Goal: Communication & Community: Answer question/provide support

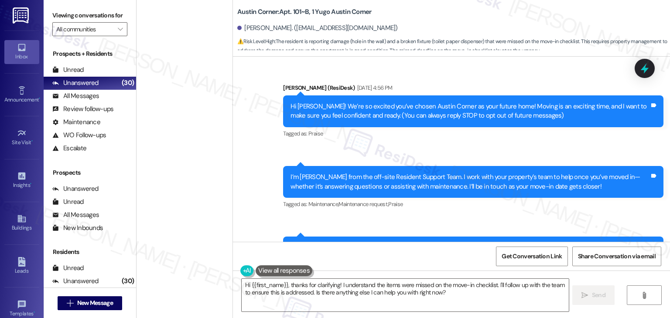
scroll to position [1225, 0]
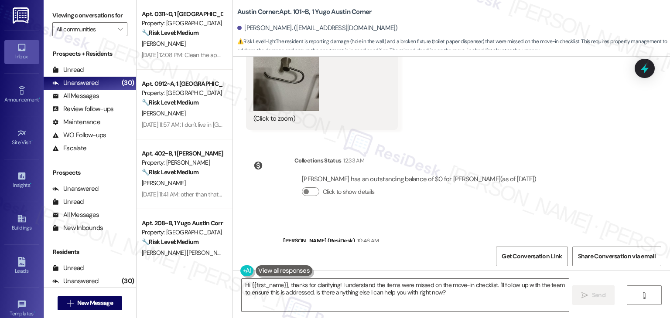
click at [571, 198] on div "Sent via SMS [PERSON_NAME] (ResiDesk) [DATE] 4:56 PM Hi [PERSON_NAME]! We’re so…" at bounding box center [451, 149] width 437 height 185
click at [563, 188] on div "Sent via SMS [PERSON_NAME] (ResiDesk) [DATE] 4:56 PM Hi [PERSON_NAME]! We’re so…" at bounding box center [451, 149] width 437 height 185
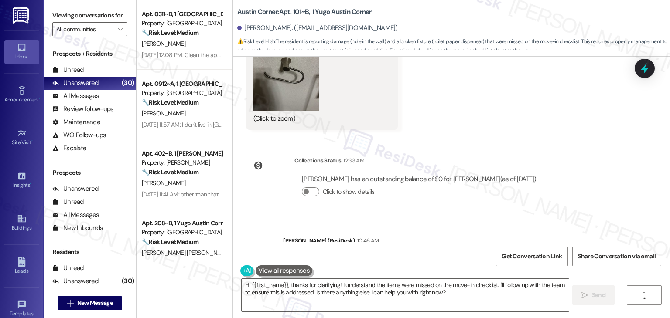
click at [563, 188] on div "Sent via SMS [PERSON_NAME] (ResiDesk) [DATE] 4:56 PM Hi [PERSON_NAME]! We’re so…" at bounding box center [451, 149] width 437 height 185
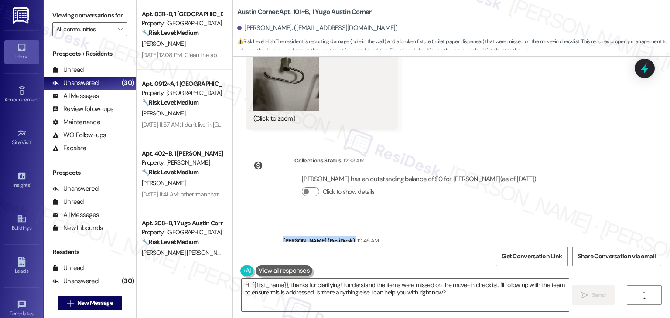
click at [563, 188] on div "Sent via SMS [PERSON_NAME] (ResiDesk) [DATE] 4:56 PM Hi [PERSON_NAME]! We’re so…" at bounding box center [451, 149] width 437 height 185
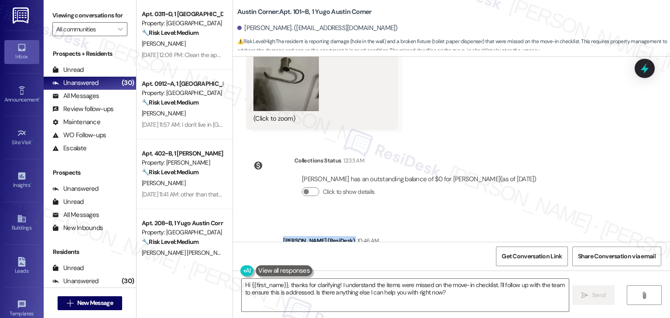
click at [563, 188] on div "Sent via SMS [PERSON_NAME] (ResiDesk) [DATE] 4:56 PM Hi [PERSON_NAME]! We’re so…" at bounding box center [451, 149] width 437 height 185
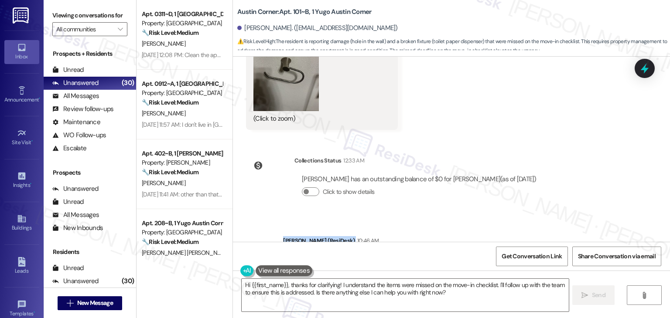
click at [563, 188] on div "Sent via SMS [PERSON_NAME] (ResiDesk) [DATE] 4:56 PM Hi [PERSON_NAME]! We’re so…" at bounding box center [451, 149] width 437 height 185
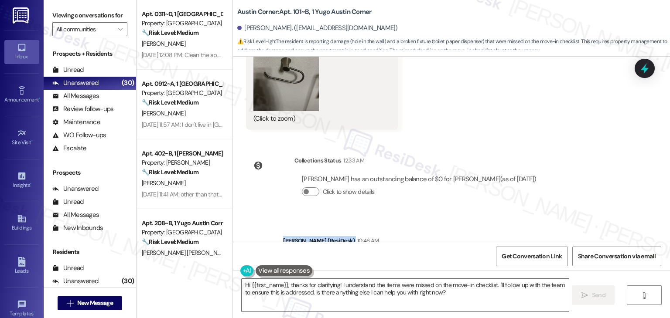
click at [563, 188] on div "Sent via SMS [PERSON_NAME] (ResiDesk) [DATE] 4:56 PM Hi [PERSON_NAME]! We’re so…" at bounding box center [451, 149] width 437 height 185
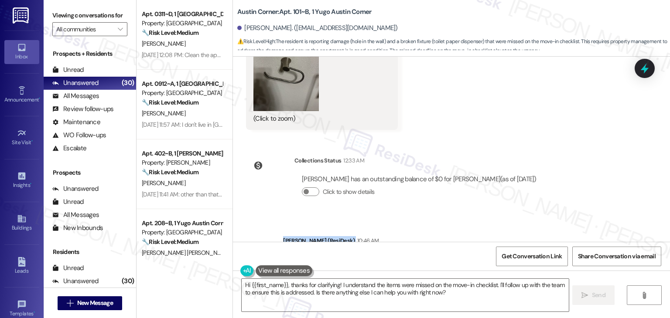
click at [563, 188] on div "Sent via SMS [PERSON_NAME] (ResiDesk) [DATE] 4:56 PM Hi [PERSON_NAME]! We’re so…" at bounding box center [451, 149] width 437 height 185
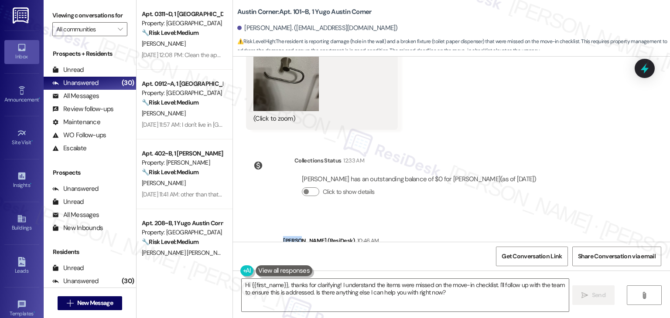
click at [563, 188] on div "Sent via SMS [PERSON_NAME] (ResiDesk) [DATE] 4:56 PM Hi [PERSON_NAME]! We’re so…" at bounding box center [451, 149] width 437 height 185
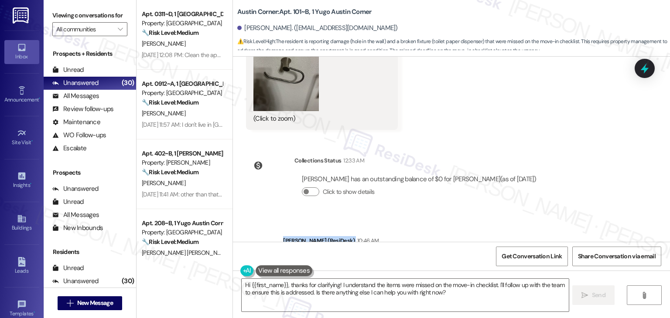
click at [563, 188] on div "Sent via SMS [PERSON_NAME] (ResiDesk) [DATE] 4:56 PM Hi [PERSON_NAME]! We’re so…" at bounding box center [451, 149] width 437 height 185
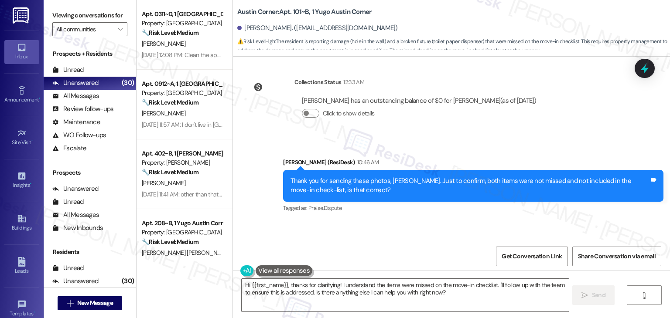
scroll to position [1356, 0]
